Goal: Information Seeking & Learning: Learn about a topic

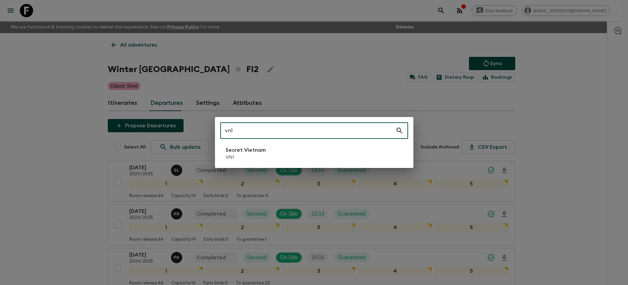
type input "vn1"
click at [338, 160] on li "Secret Vietnam VN1" at bounding box center [314, 153] width 188 height 19
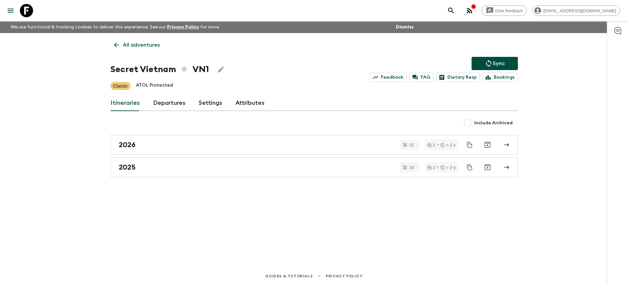
click at [161, 110] on link "Departures" at bounding box center [169, 103] width 32 height 16
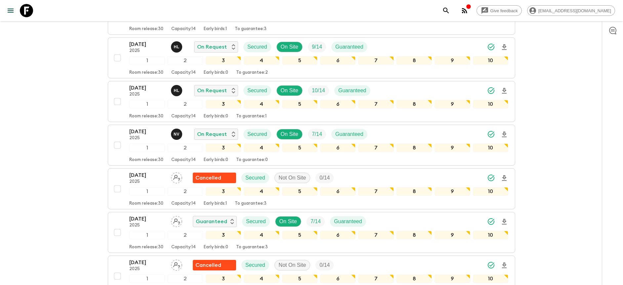
scroll to position [341, 0]
click at [504, 47] on icon "Download Onboarding" at bounding box center [505, 48] width 8 height 8
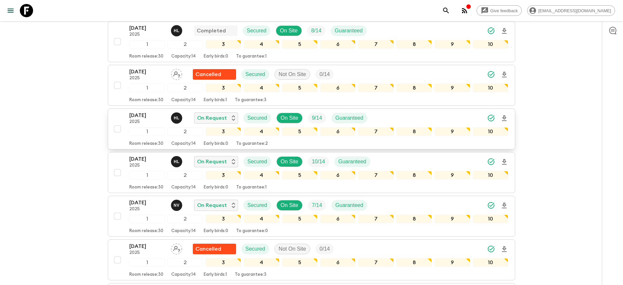
scroll to position [0, 0]
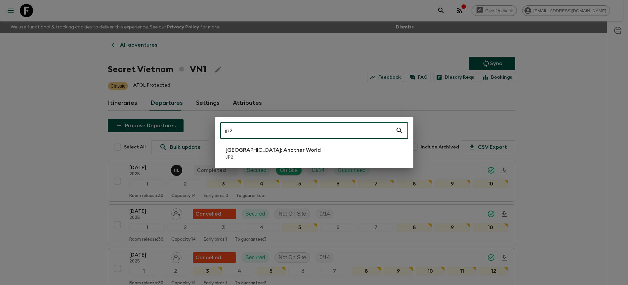
type input "jp2"
click at [348, 147] on li "[GEOGRAPHIC_DATA]: Another World JP2" at bounding box center [314, 153] width 188 height 19
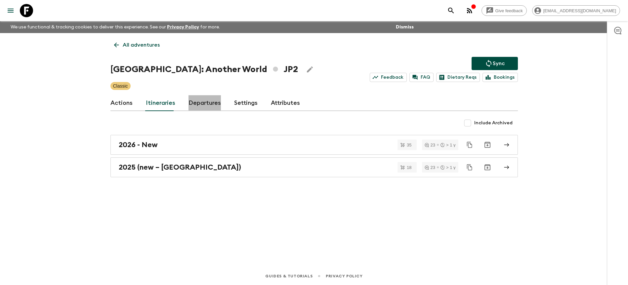
click at [207, 100] on link "Departures" at bounding box center [205, 103] width 32 height 16
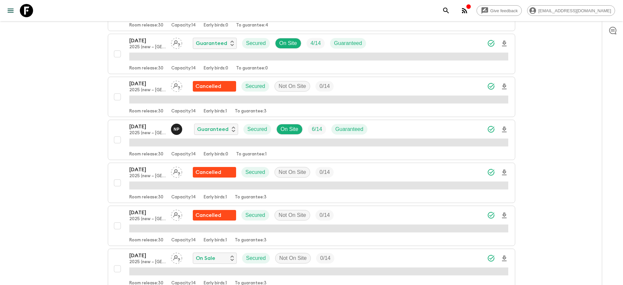
scroll to position [598, 0]
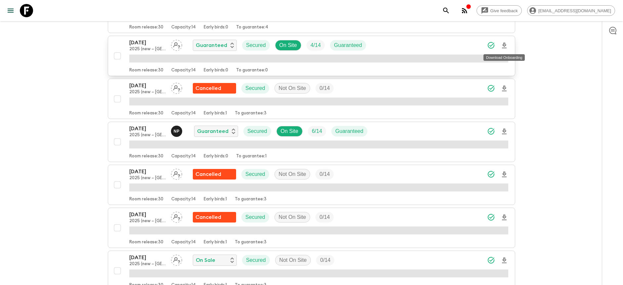
click at [506, 44] on icon "Download Onboarding" at bounding box center [505, 46] width 8 height 8
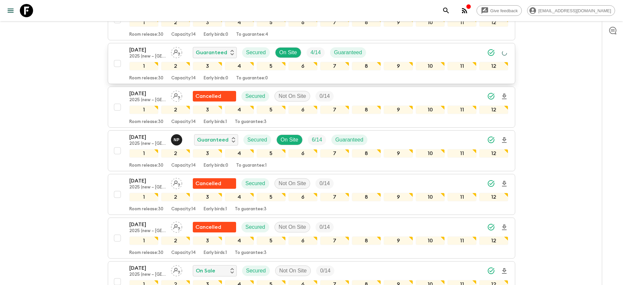
scroll to position [605, 0]
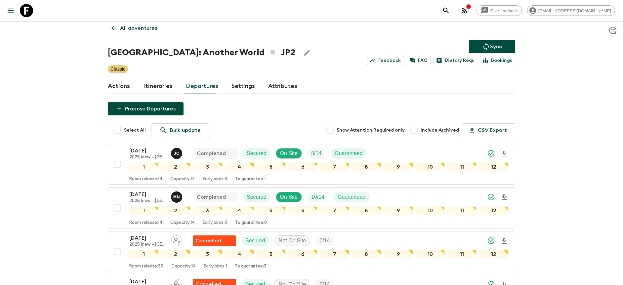
scroll to position [0, 0]
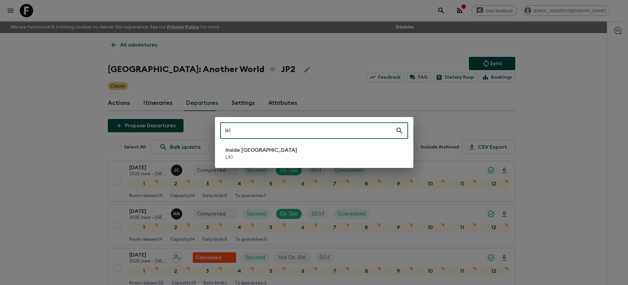
type input "lk1"
click at [339, 149] on li "Inside [GEOGRAPHIC_DATA] LK1" at bounding box center [314, 153] width 188 height 19
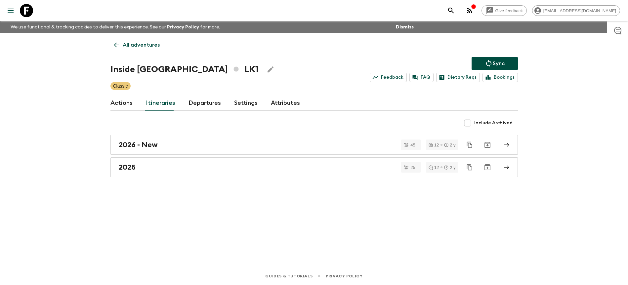
click at [205, 109] on link "Departures" at bounding box center [205, 103] width 32 height 16
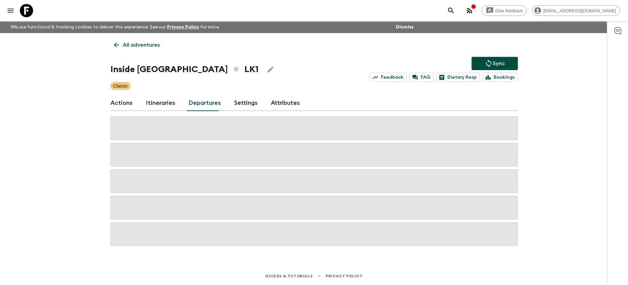
click at [554, 120] on div "Give feedback [PERSON_NAME][EMAIL_ADDRESS][DOMAIN_NAME] We use functional & tra…" at bounding box center [314, 142] width 628 height 285
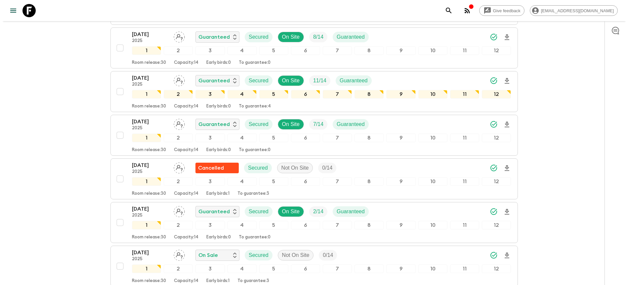
scroll to position [764, 0]
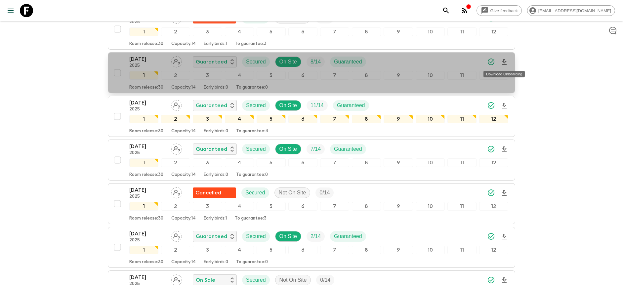
click at [505, 62] on icon "Download Onboarding" at bounding box center [504, 62] width 5 height 6
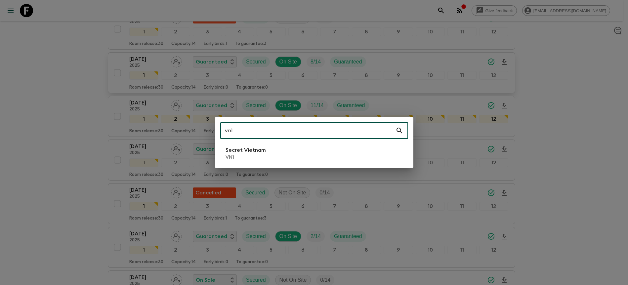
type input "vn1"
click at [323, 154] on li "Secret Vietnam VN1" at bounding box center [314, 153] width 188 height 19
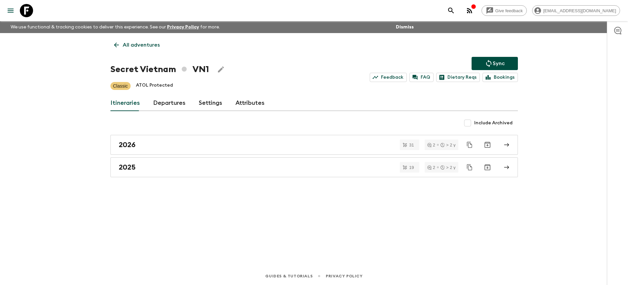
click at [167, 104] on link "Departures" at bounding box center [169, 103] width 32 height 16
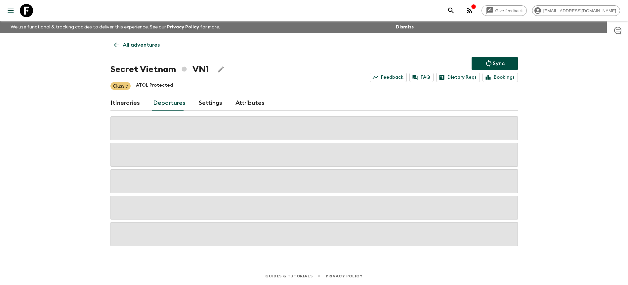
click at [573, 144] on div "Give feedback [PERSON_NAME][EMAIL_ADDRESS][DOMAIN_NAME] We use functional & tra…" at bounding box center [314, 142] width 628 height 285
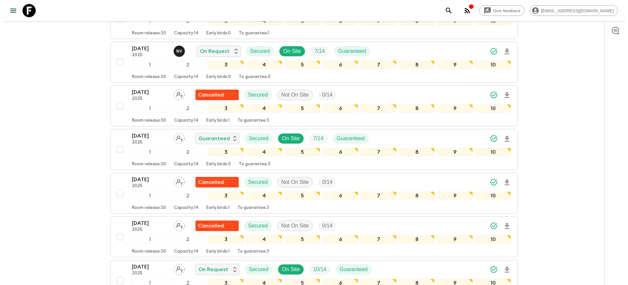
scroll to position [429, 0]
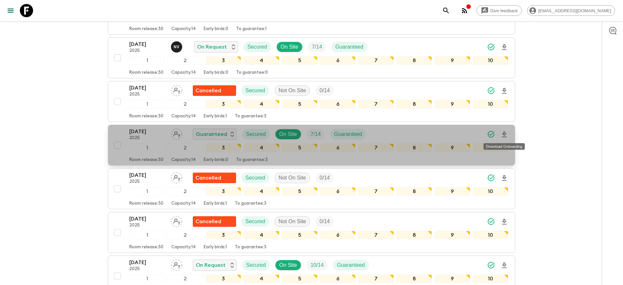
click at [507, 134] on icon "Download Onboarding" at bounding box center [505, 135] width 8 height 8
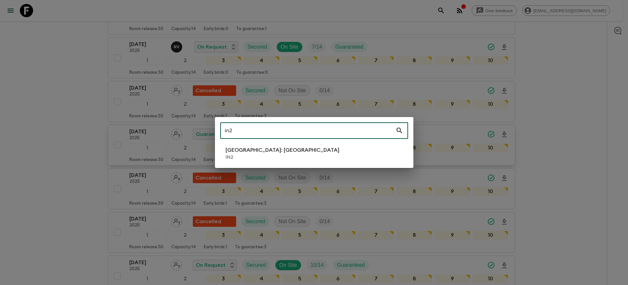
type input "in2"
click at [290, 147] on li "[GEOGRAPHIC_DATA]: [GEOGRAPHIC_DATA] IN2" at bounding box center [314, 153] width 188 height 19
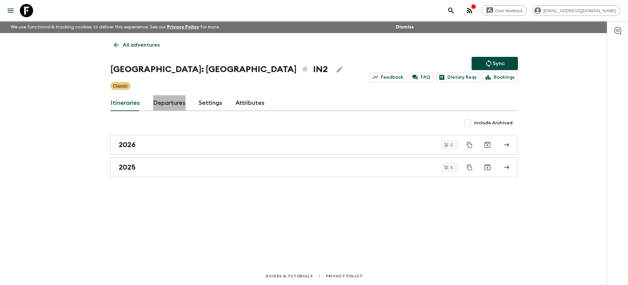
click at [180, 106] on link "Departures" at bounding box center [169, 103] width 32 height 16
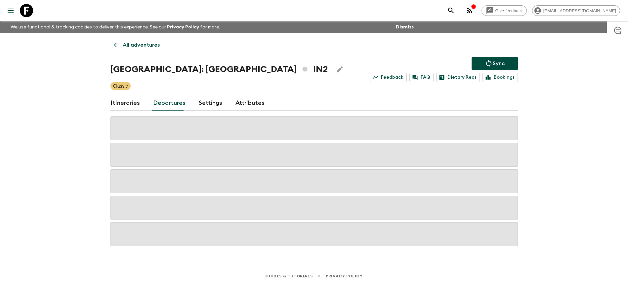
click at [577, 127] on div "Give feedback [PERSON_NAME][EMAIL_ADDRESS][DOMAIN_NAME] We use functional & tra…" at bounding box center [314, 142] width 628 height 285
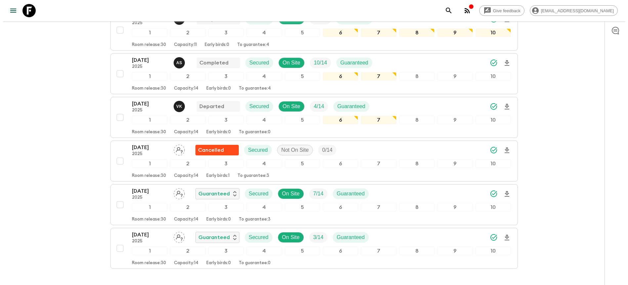
scroll to position [153, 0]
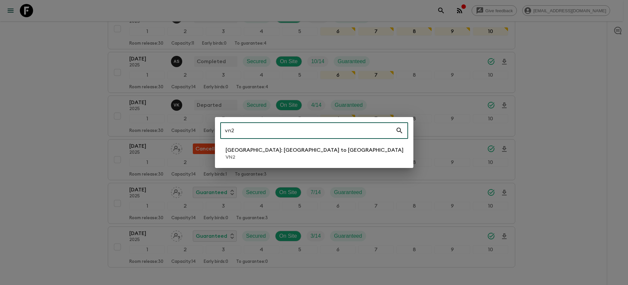
type input "vn2"
click at [285, 149] on p "[GEOGRAPHIC_DATA]: [GEOGRAPHIC_DATA] to [GEOGRAPHIC_DATA]" at bounding box center [315, 150] width 178 height 8
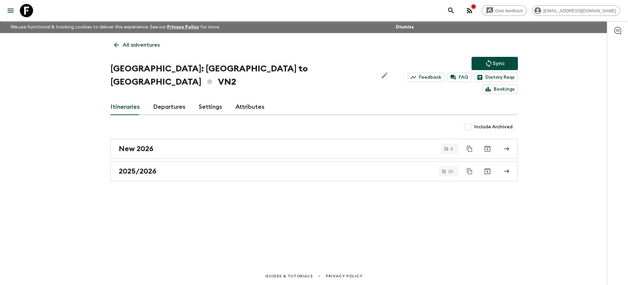
click at [179, 99] on link "Departures" at bounding box center [169, 107] width 32 height 16
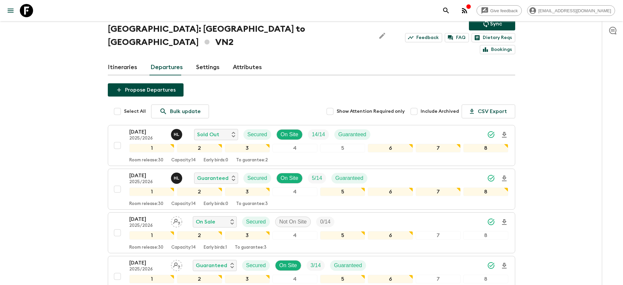
scroll to position [105, 0]
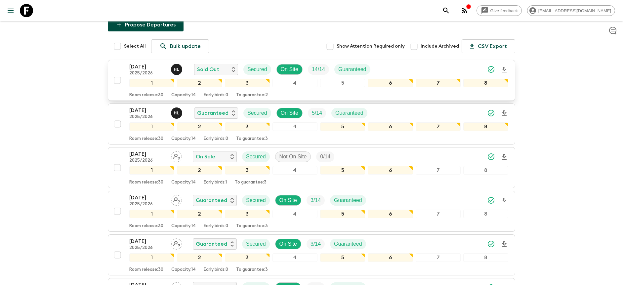
click at [387, 63] on div "[DATE] 2025/2026 H L Sold Out Secured On Site 14 / 14 Guaranteed" at bounding box center [318, 69] width 379 height 13
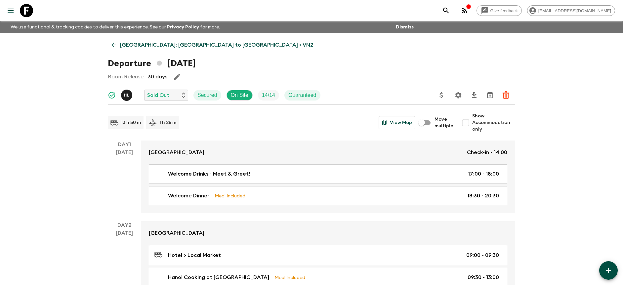
click at [492, 124] on span "Show Accommodation only" at bounding box center [494, 123] width 43 height 20
click at [473, 124] on input "Show Accommodation only" at bounding box center [465, 122] width 13 height 13
checkbox input "true"
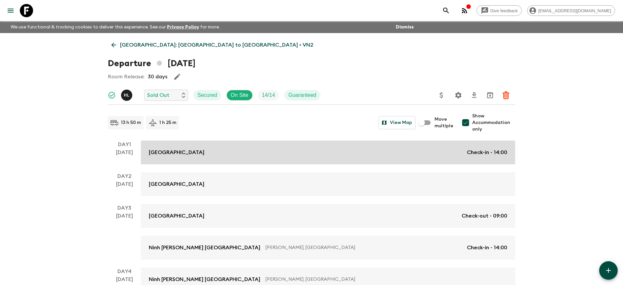
click at [476, 157] on link "[GEOGRAPHIC_DATA] Check-in - 14:00" at bounding box center [328, 153] width 375 height 24
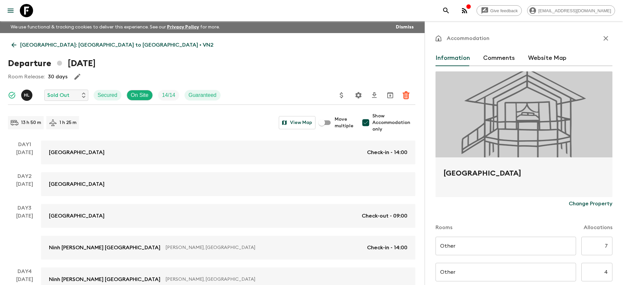
click at [603, 38] on icon "button" at bounding box center [606, 38] width 8 height 8
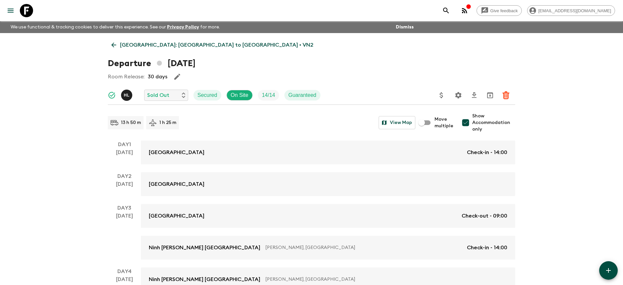
click at [346, 78] on div "Room Release: 30 days" at bounding box center [312, 76] width 408 height 13
